Goal: Task Accomplishment & Management: Manage account settings

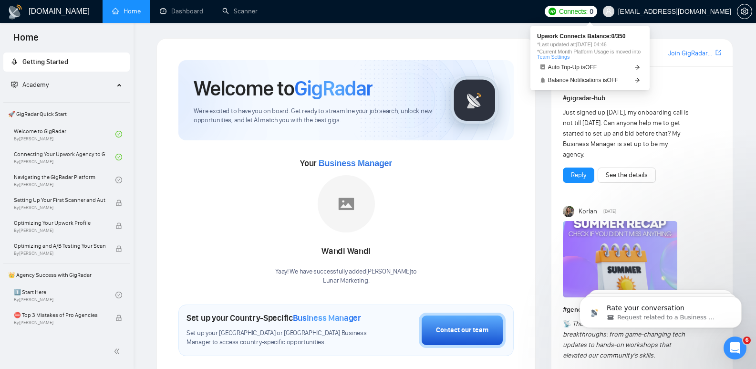
click at [593, 13] on span "Connects: 0" at bounding box center [576, 11] width 34 height 10
click at [588, 12] on span "Connects:" at bounding box center [573, 11] width 29 height 10
click at [638, 79] on icon "arrow-right" at bounding box center [637, 80] width 5 height 5
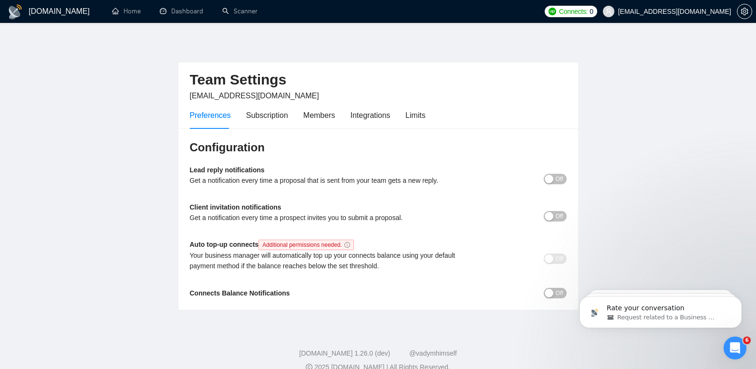
click at [550, 175] on div "button" at bounding box center [549, 179] width 9 height 9
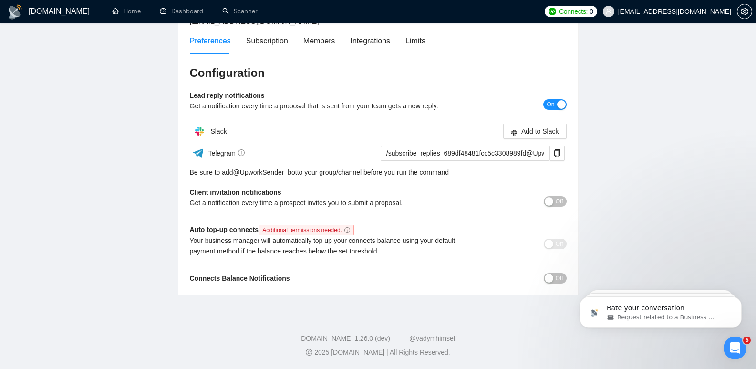
scroll to position [63, 0]
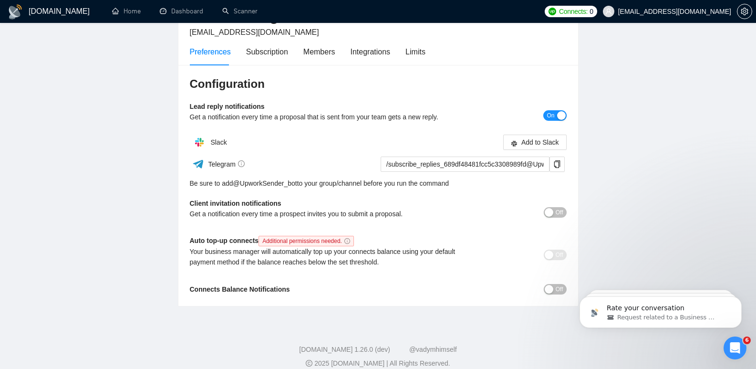
click at [554, 291] on button "Off" at bounding box center [555, 289] width 23 height 10
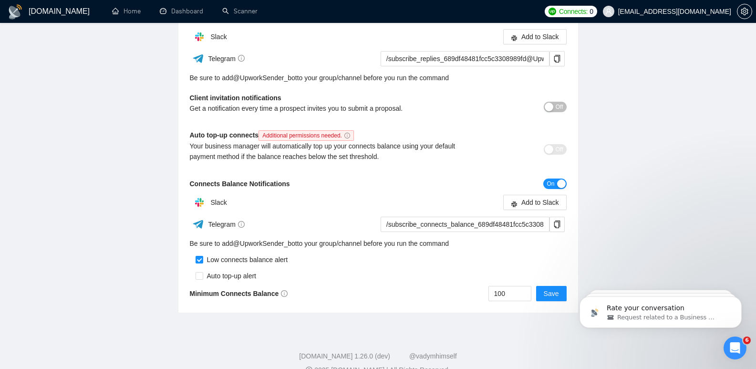
scroll to position [186, 0]
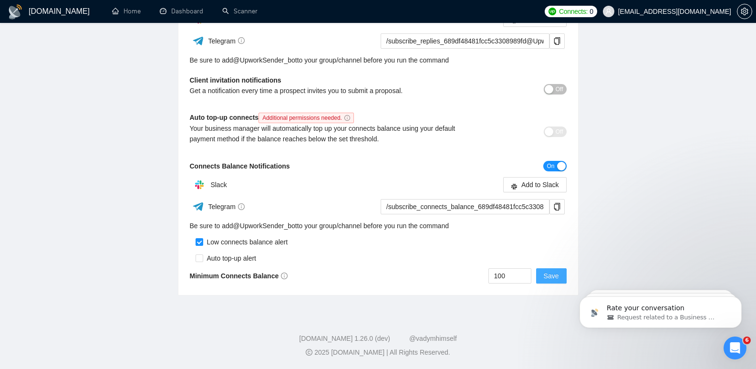
click at [552, 279] on span "Save" at bounding box center [551, 275] width 15 height 10
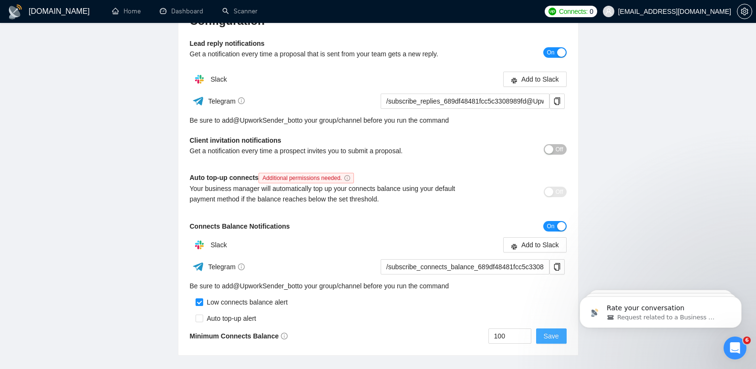
scroll to position [0, 0]
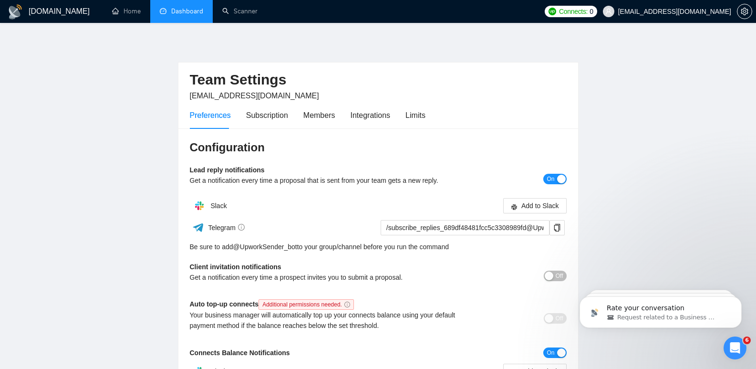
click at [192, 11] on link "Dashboard" at bounding box center [181, 11] width 43 height 8
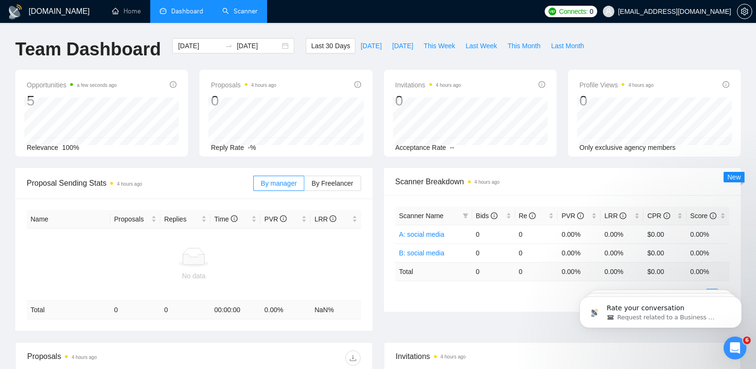
click at [245, 7] on link "Scanner" at bounding box center [239, 11] width 35 height 8
